Goal: Manage account settings

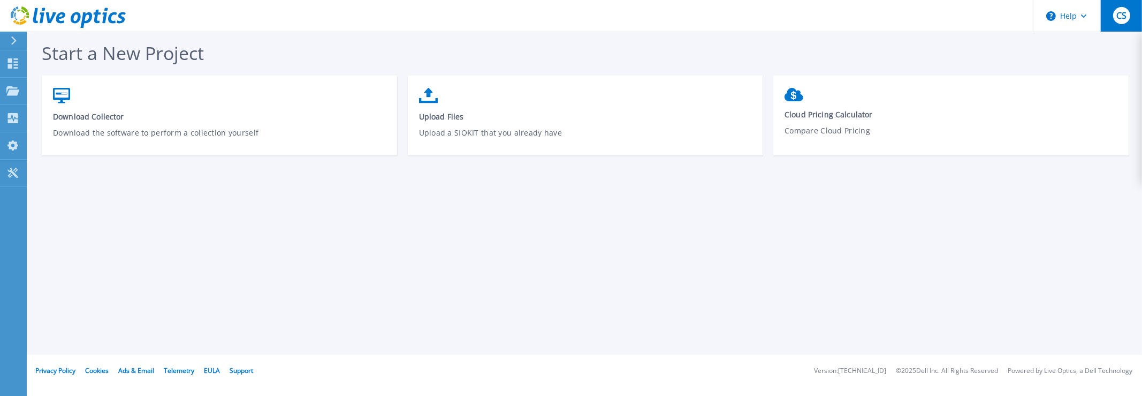
click at [1122, 18] on span "CS" at bounding box center [1122, 15] width 10 height 9
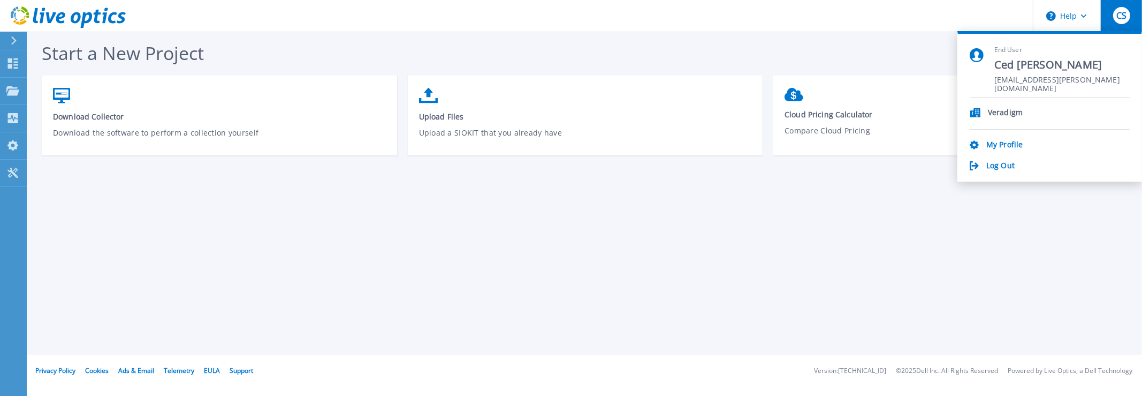
click at [1006, 109] on p "Veradigm" at bounding box center [1005, 113] width 35 height 10
click at [11, 146] on icon at bounding box center [12, 145] width 11 height 10
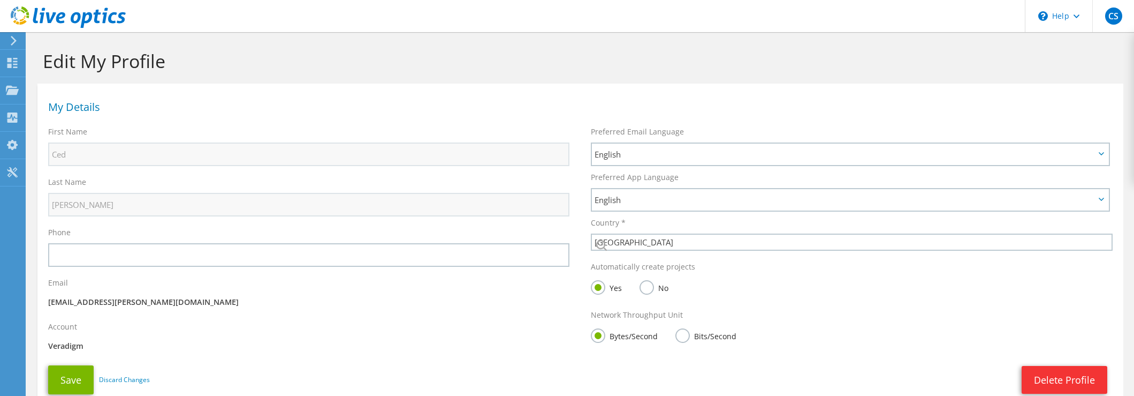
select select "224"
click at [8, 170] on use at bounding box center [12, 172] width 10 height 10
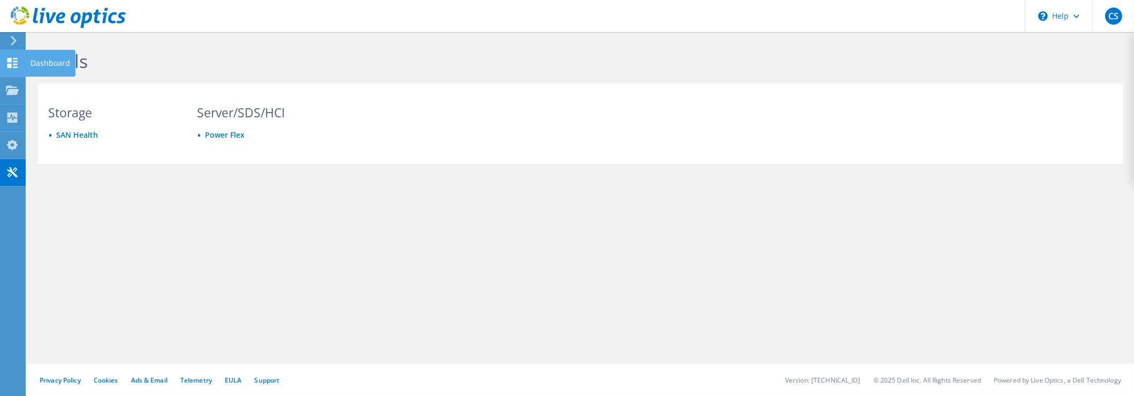
click at [10, 64] on use at bounding box center [12, 63] width 10 height 10
